Goal: Download file/media

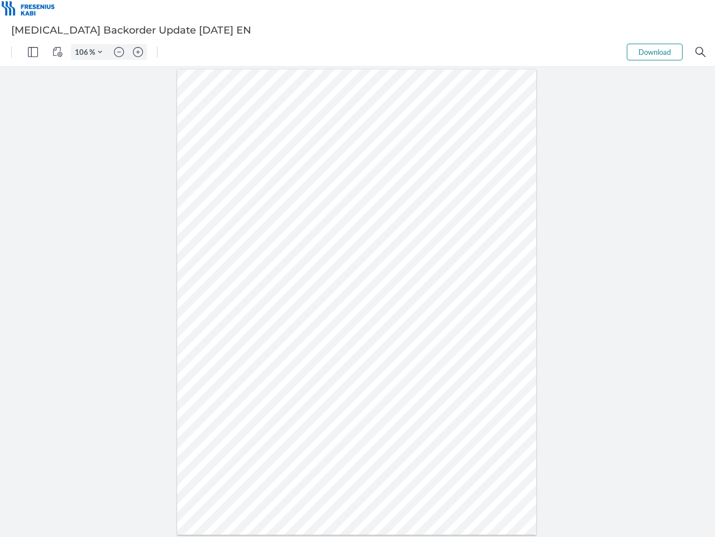
click at [33, 52] on img "Panel" at bounding box center [33, 52] width 10 height 10
click at [58, 52] on img "View Controls" at bounding box center [58, 52] width 10 height 10
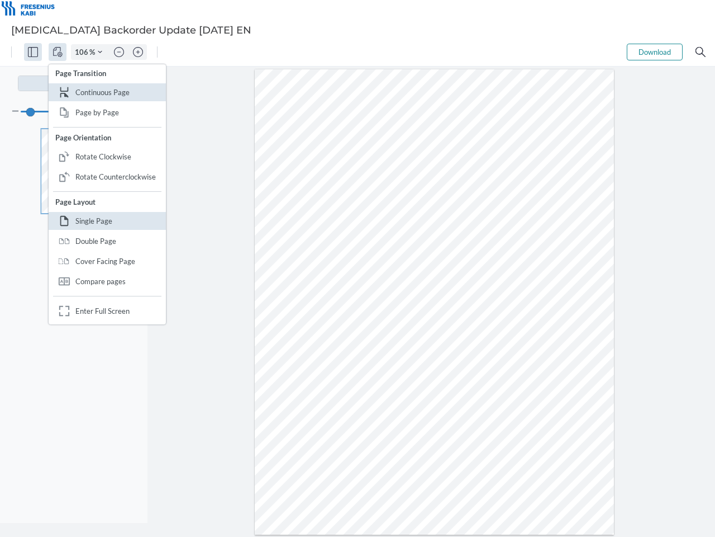
click at [83, 52] on input "106" at bounding box center [81, 52] width 18 height 10
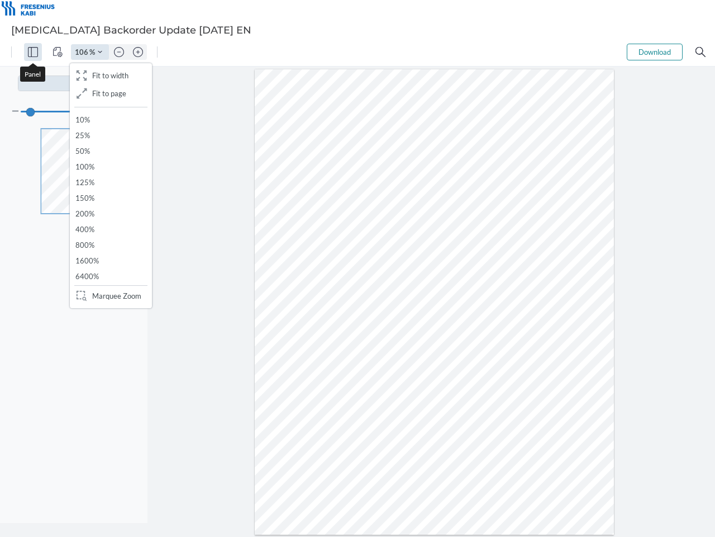
click at [100, 52] on img "Zoom Controls" at bounding box center [100, 52] width 4 height 4
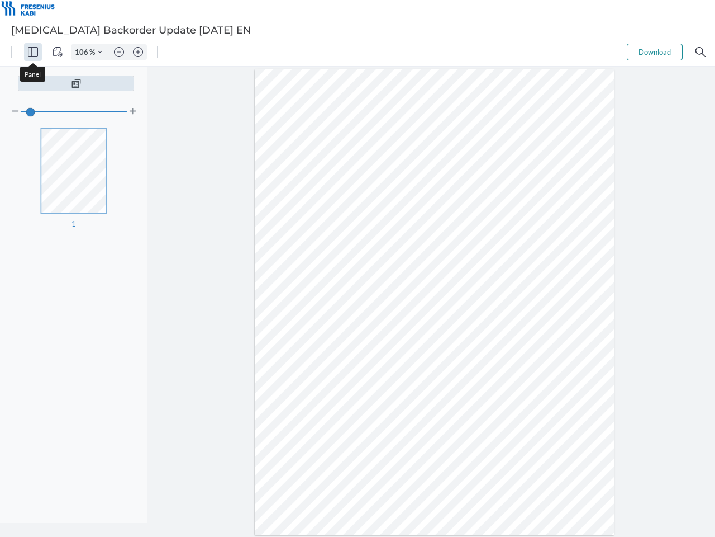
click at [119, 52] on img "Zoom out" at bounding box center [119, 52] width 10 height 10
click at [138, 52] on img "Zoom in" at bounding box center [138, 52] width 10 height 10
type input "106"
click at [655, 52] on button "Download" at bounding box center [655, 52] width 56 height 17
click at [701, 52] on img "Search" at bounding box center [701, 52] width 10 height 10
